Goal: Information Seeking & Learning: Learn about a topic

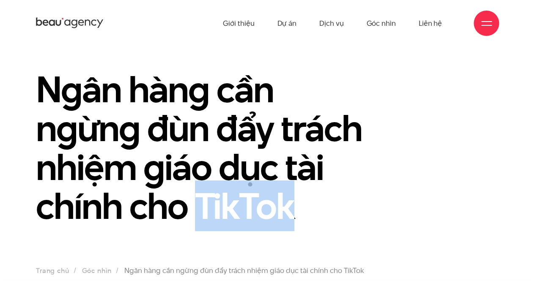
click at [226, 195] on h1 "Ngân hàng cần ngừng đùn đẩy trách nhiệm giáo dục tài chính cho TikTok" at bounding box center [208, 148] width 344 height 156
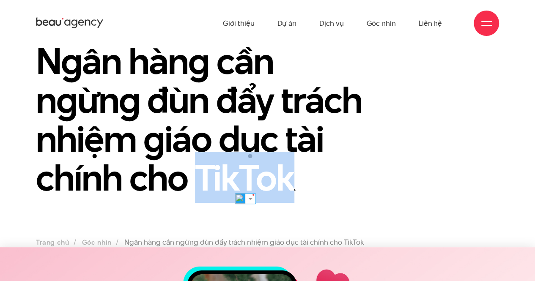
click at [359, 172] on h1 "Ngân hàng cần ngừng đùn đẩy trách nhiệm giáo dục tài chính cho TikTok" at bounding box center [208, 119] width 344 height 156
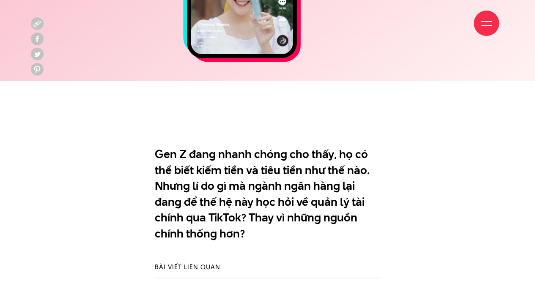
scroll to position [423, 0]
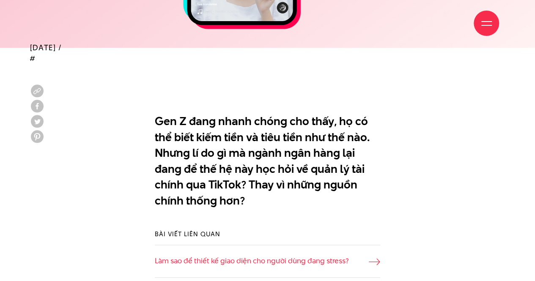
click at [358, 173] on p "Gen Z đang nhanh chóng cho thấy, họ có thể biết kiếm tiền và tiêu tiền như thế …" at bounding box center [267, 160] width 225 height 95
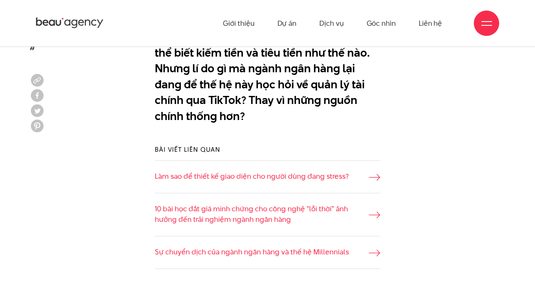
scroll to position [465, 0]
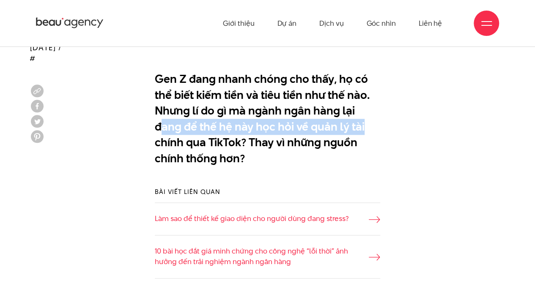
drag, startPoint x: 161, startPoint y: 125, endPoint x: 431, endPoint y: 125, distance: 269.9
click at [431, 125] on div "Gen Z đang nhanh chóng cho thấy, họ có thể biết kiếm tiền và tiêu tiền như thế …" at bounding box center [268, 121] width 476 height 108
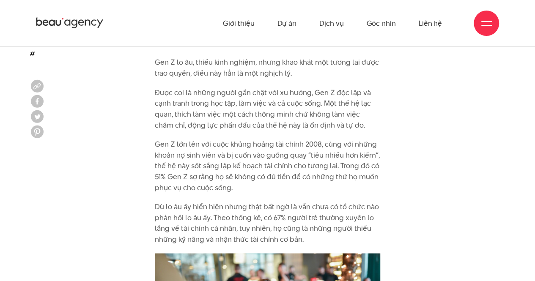
scroll to position [719, 0]
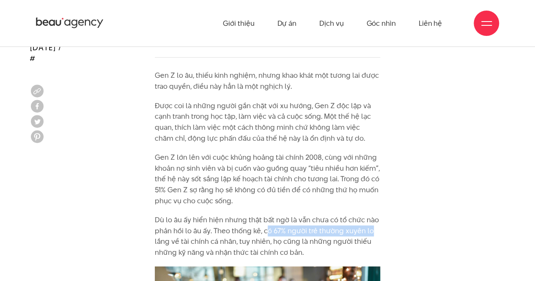
drag, startPoint x: 273, startPoint y: 230, endPoint x: 384, endPoint y: 226, distance: 111.3
click at [375, 250] on p "Dù lo âu ấy hiển hiện nhưng thật bất ngờ là vẫn chưa có tổ chức nào phản hồi lo…" at bounding box center [267, 235] width 225 height 43
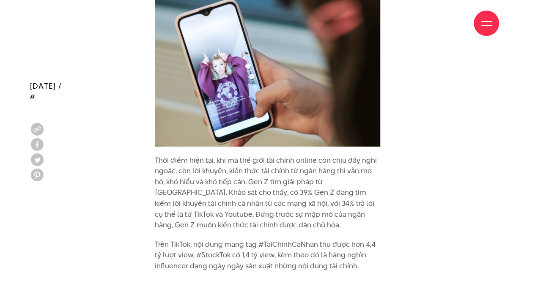
scroll to position [1396, 0]
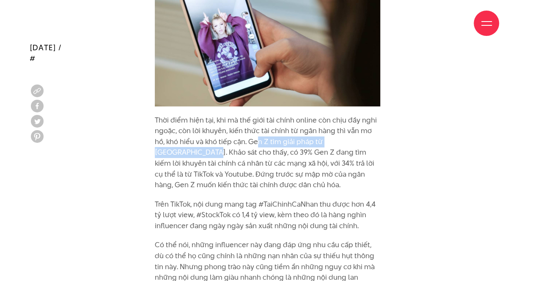
drag, startPoint x: 343, startPoint y: 142, endPoint x: 394, endPoint y: 142, distance: 50.8
click at [394, 142] on div "Gen Z lo âu, thiếu kinh nghiệm, nhưng khao khát một tương lai được trao quyền, …" at bounding box center [268, 56] width 476 height 1326
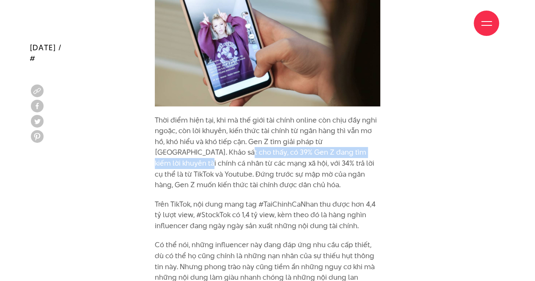
drag, startPoint x: 290, startPoint y: 154, endPoint x: 354, endPoint y: 156, distance: 64.3
click at [354, 155] on p "Thời điểm hiện tại, khi mà thế giới tài chính online còn chịu đầy nghi ngoặc, c…" at bounding box center [267, 153] width 225 height 76
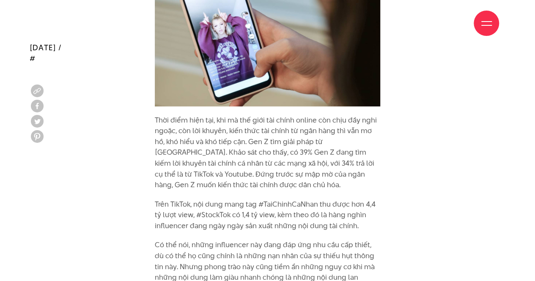
click at [239, 179] on p "Thời điểm hiện tại, khi mà thế giới tài chính online còn chịu đầy nghi ngoặc, c…" at bounding box center [267, 153] width 225 height 76
drag, startPoint x: 223, startPoint y: 167, endPoint x: 354, endPoint y: 166, distance: 132.0
click at [354, 166] on p "Thời điểm hiện tại, khi mà thế giới tài chính online còn chịu đầy nghi ngoặc, c…" at bounding box center [267, 153] width 225 height 76
click at [233, 211] on p "Trên TikTok, nội dung mang tag #TaiChinhCaNhan thu được hơn 4,4 tỷ lượt view, #…" at bounding box center [267, 215] width 225 height 33
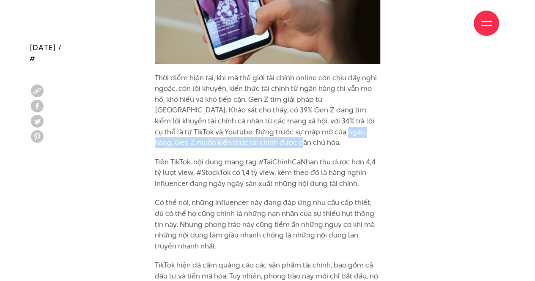
drag, startPoint x: 266, startPoint y: 134, endPoint x: 266, endPoint y: 144, distance: 10.2
click at [266, 144] on p "Thời điểm hiện tại, khi mà thế giới tài chính online còn chịu đầy nghi ngoặc, c…" at bounding box center [267, 111] width 225 height 76
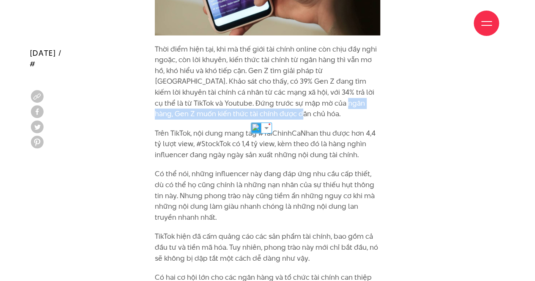
scroll to position [1481, 0]
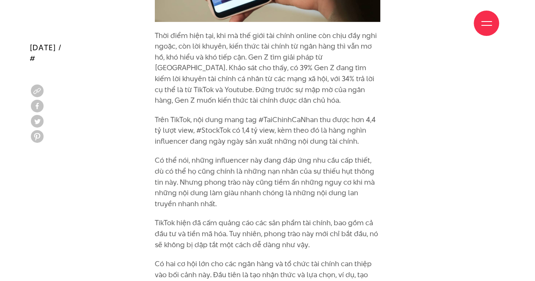
click at [267, 142] on p "Trên TikTok, nội dung mang tag #TaiChinhCaNhan thu được hơn 4,4 tỷ lượt view, #…" at bounding box center [267, 131] width 225 height 33
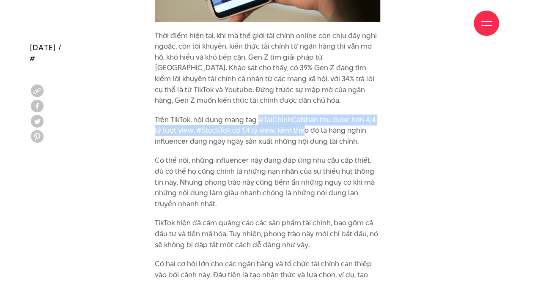
drag, startPoint x: 258, startPoint y: 120, endPoint x: 304, endPoint y: 126, distance: 45.6
click at [304, 126] on p "Trên TikTok, nội dung mang tag #TaiChinhCaNhan thu được hơn 4,4 tỷ lượt view, #…" at bounding box center [267, 131] width 225 height 33
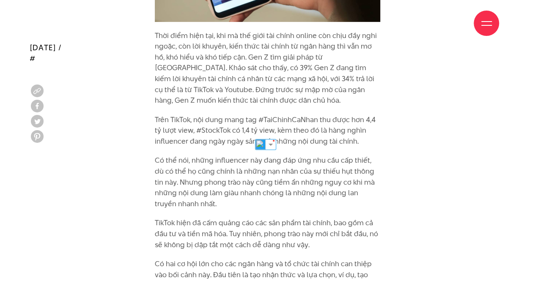
click at [375, 134] on p "Trên TikTok, nội dung mang tag #TaiChinhCaNhan thu được hơn 4,4 tỷ lượt view, #…" at bounding box center [267, 131] width 225 height 33
click at [341, 157] on p "Có thể nói, những influencer này đang đáp ứng nhu cầu cấp thiết, dù có thể họ c…" at bounding box center [267, 182] width 225 height 54
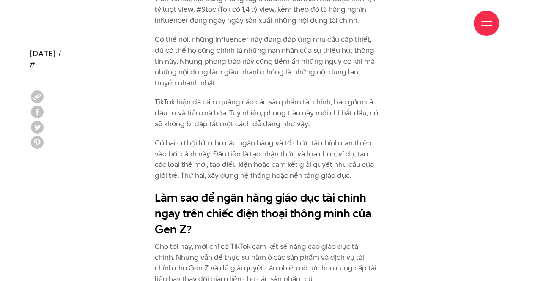
scroll to position [1607, 0]
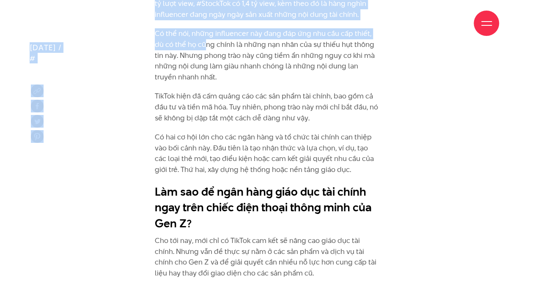
drag, startPoint x: 197, startPoint y: 48, endPoint x: 350, endPoint y: 45, distance: 153.6
click at [350, 45] on div "Giới thiệu Dự án Dịch vụ Góc nhìn Liên hệ" at bounding box center [267, 23] width 463 height 47
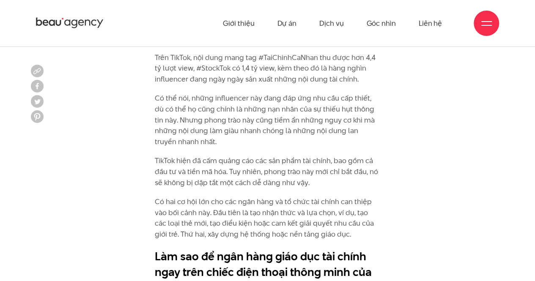
scroll to position [1523, 0]
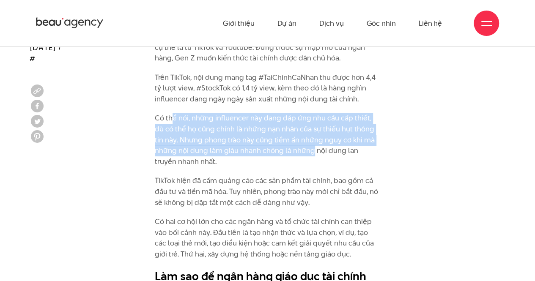
drag, startPoint x: 182, startPoint y: 117, endPoint x: 312, endPoint y: 156, distance: 135.6
click at [312, 156] on p "Có thể nói, những influencer này đang đáp ứng nhu cầu cấp thiết, dù có thể họ c…" at bounding box center [267, 140] width 225 height 54
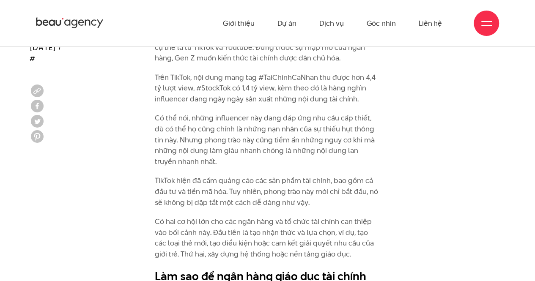
click at [212, 179] on p "TikTok hiện đã cấm quảng cáo các sản phẩm tài chính, bao gồm cả đầu tư và tiền …" at bounding box center [267, 192] width 225 height 33
click at [199, 163] on p "Có thể nói, những influencer này đang đáp ứng nhu cầu cấp thiết, dù có thể họ c…" at bounding box center [267, 140] width 225 height 54
click at [235, 150] on p "Có thể nói, những influencer này đang đáp ứng nhu cầu cấp thiết, dù có thể họ c…" at bounding box center [267, 140] width 225 height 54
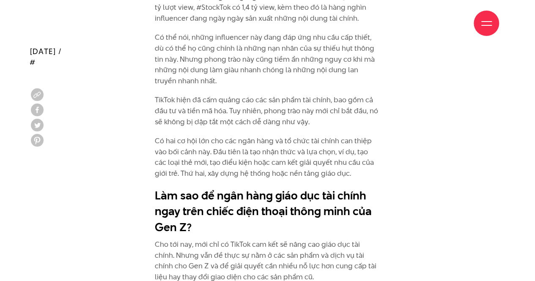
scroll to position [1607, 0]
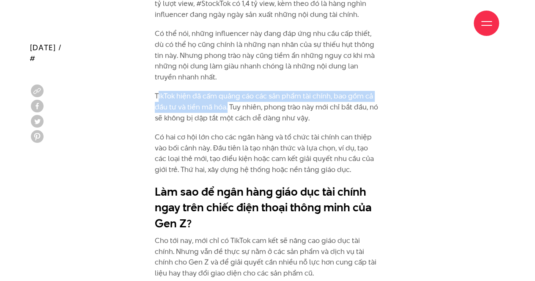
drag, startPoint x: 162, startPoint y: 99, endPoint x: 227, endPoint y: 111, distance: 66.3
click at [227, 111] on p "TikTok hiện đã cấm quảng cáo các sản phẩm tài chính, bao gồm cả đầu tư và tiền …" at bounding box center [267, 107] width 225 height 33
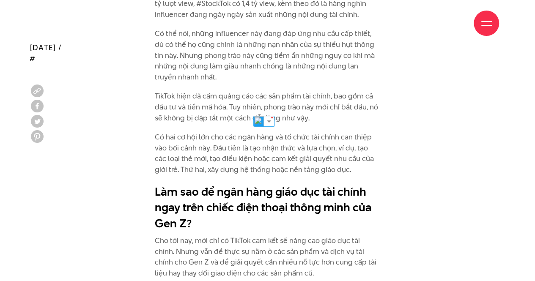
click at [334, 122] on p "TikTok hiện đã cấm quảng cáo các sản phẩm tài chính, bao gồm cả đầu tư và tiền …" at bounding box center [267, 107] width 225 height 33
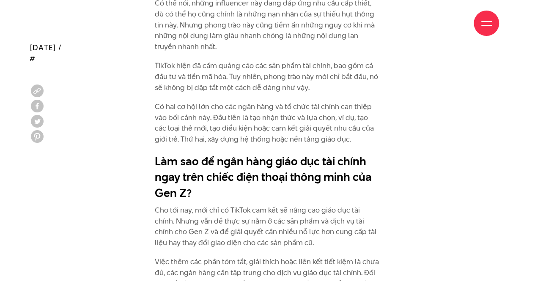
scroll to position [1639, 0]
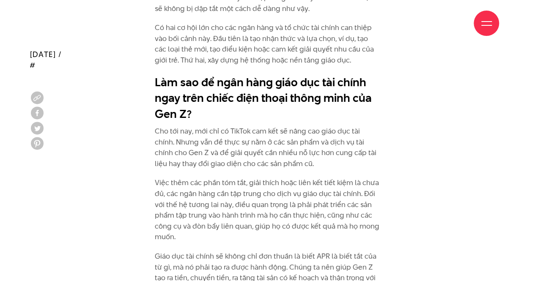
scroll to position [1724, 0]
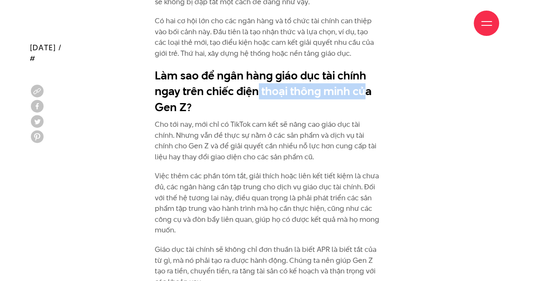
drag, startPoint x: 257, startPoint y: 96, endPoint x: 363, endPoint y: 96, distance: 105.8
click at [363, 96] on h2 "Làm sao để ngân hàng giáo dục tài chính ngay trên chiếc điện thoại thông minh c…" at bounding box center [267, 92] width 225 height 48
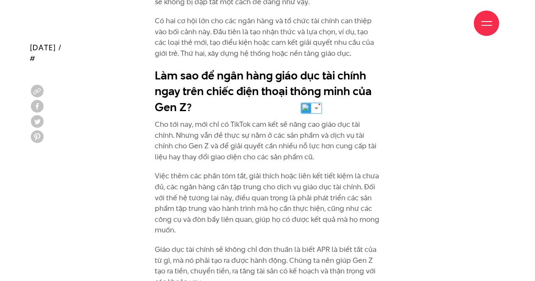
click at [247, 124] on p "Cho tới nay, mới chỉ có TikTok cam kết sẽ nâng cao giáo dục tài chính. Nhưng vẫ…" at bounding box center [267, 140] width 225 height 43
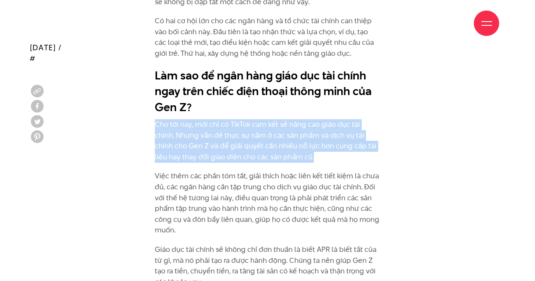
drag, startPoint x: 145, startPoint y: 126, endPoint x: 363, endPoint y: 154, distance: 219.5
click at [363, 154] on p "Cho tới nay, mới chỉ có TikTok cam kết sẽ nâng cao giáo dục tài chính. Nhưng vẫ…" at bounding box center [267, 140] width 225 height 43
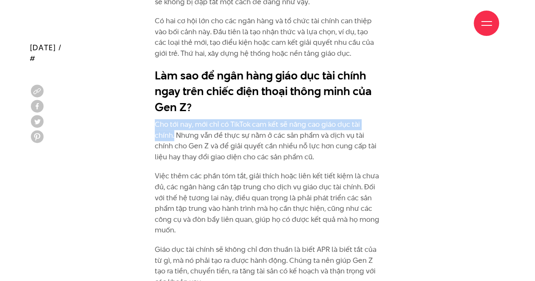
drag, startPoint x: 152, startPoint y: 123, endPoint x: 401, endPoint y: 123, distance: 249.2
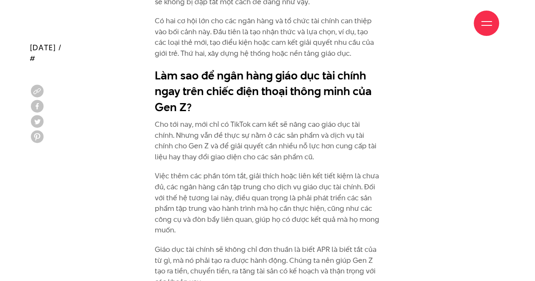
drag, startPoint x: 253, startPoint y: 161, endPoint x: 247, endPoint y: 162, distance: 6.0
click at [253, 161] on p "Cho tới nay, mới chỉ có TikTok cam kết sẽ nâng cao giáo dục tài chính. Nhưng vẫ…" at bounding box center [267, 140] width 225 height 43
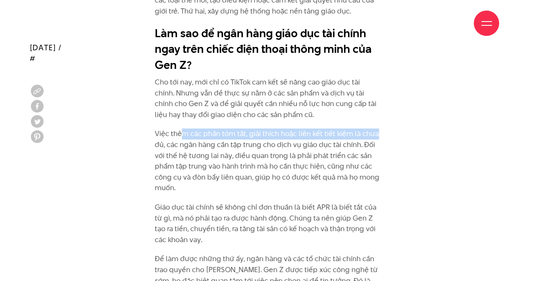
drag, startPoint x: 182, startPoint y: 136, endPoint x: 398, endPoint y: 140, distance: 215.3
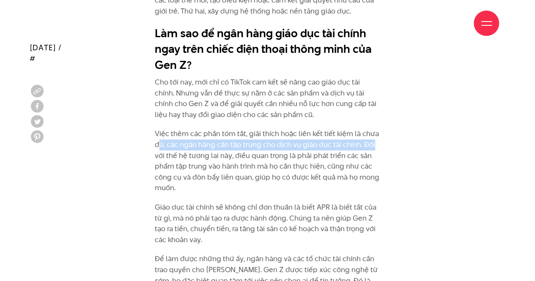
drag, startPoint x: 158, startPoint y: 146, endPoint x: 396, endPoint y: 146, distance: 238.2
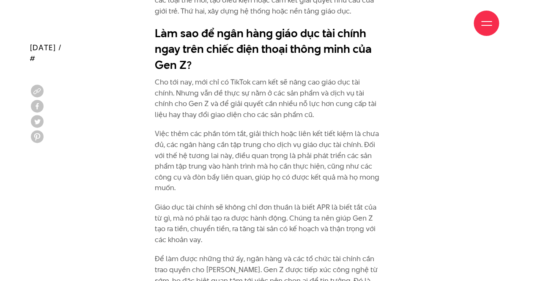
click at [316, 158] on p "Việc thêm các phần tóm tắt, giải thích hoặc liên kết tiết kiệm là chưa đủ, các …" at bounding box center [267, 161] width 225 height 65
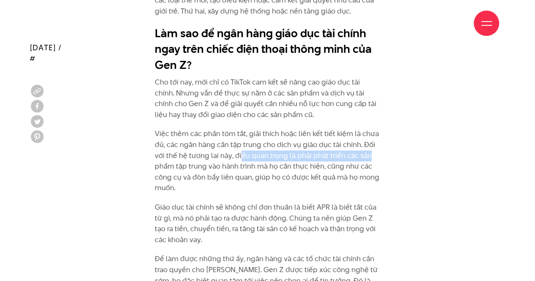
drag, startPoint x: 249, startPoint y: 156, endPoint x: 410, endPoint y: 159, distance: 161.2
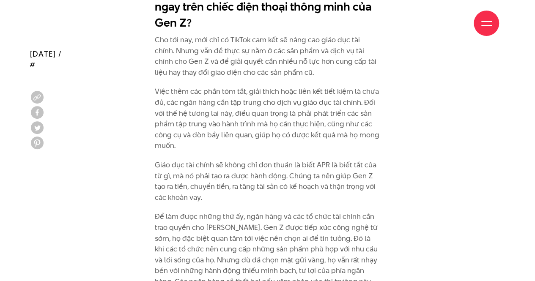
scroll to position [1851, 0]
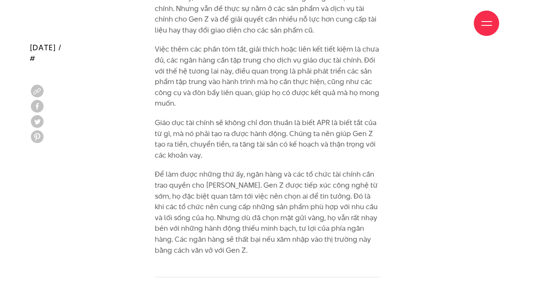
click at [232, 154] on p "Giáo dục tài chính sẽ không chỉ đơn thuần là biết APR là biết tắt của từ gì, mà…" at bounding box center [267, 139] width 225 height 43
click at [239, 143] on p "Giáo dục tài chính sẽ không chỉ đơn thuần là biết APR là biết tắt của từ gì, mà…" at bounding box center [267, 139] width 225 height 43
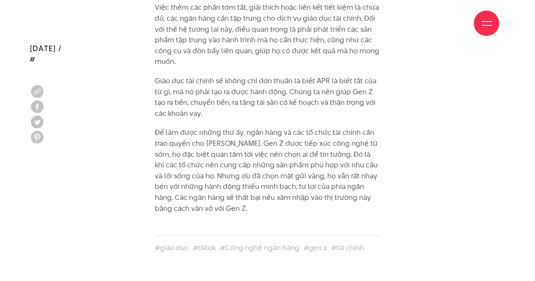
scroll to position [1893, 0]
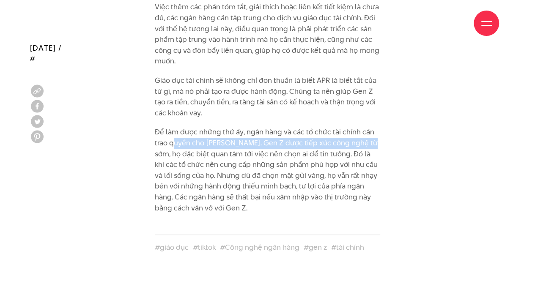
drag, startPoint x: 172, startPoint y: 141, endPoint x: 412, endPoint y: 146, distance: 239.9
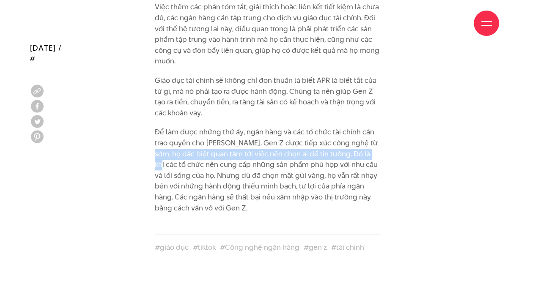
drag, startPoint x: 154, startPoint y: 156, endPoint x: 431, endPoint y: 155, distance: 276.6
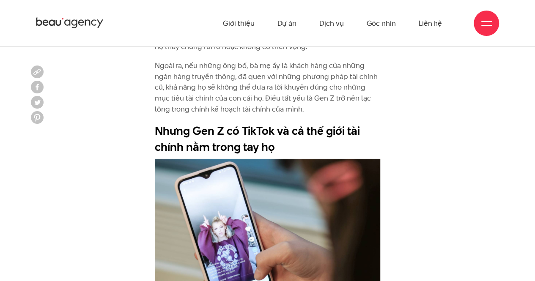
scroll to position [1174, 0]
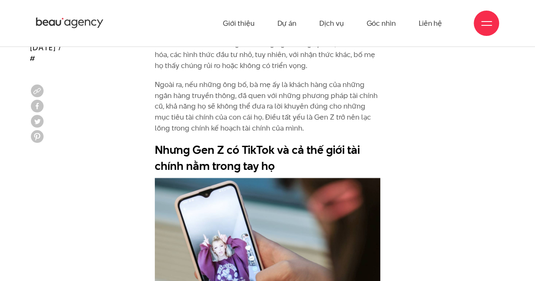
click at [75, 27] on icon at bounding box center [70, 22] width 68 height 13
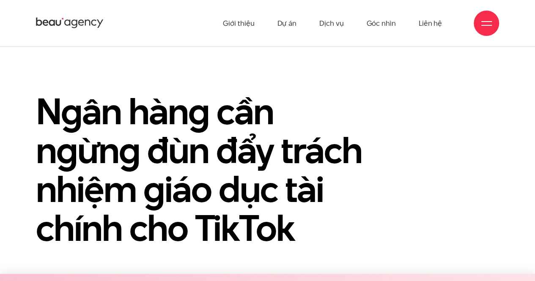
scroll to position [0, 0]
